Goal: Find specific page/section: Find specific page/section

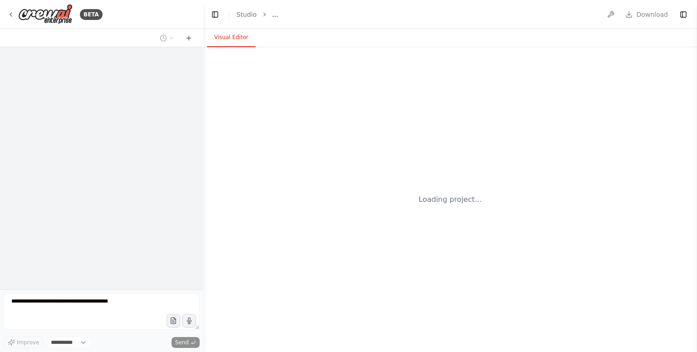
select select "****"
